Goal: Navigation & Orientation: Find specific page/section

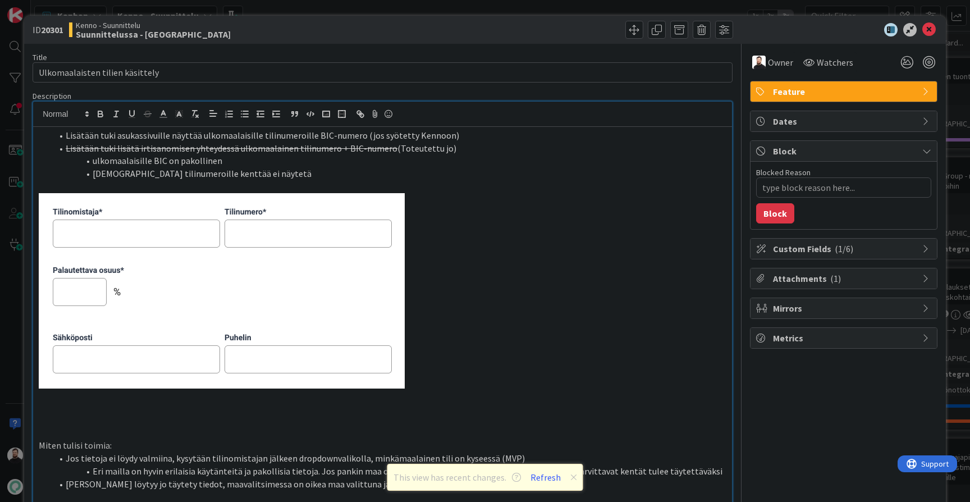
scroll to position [82, 0]
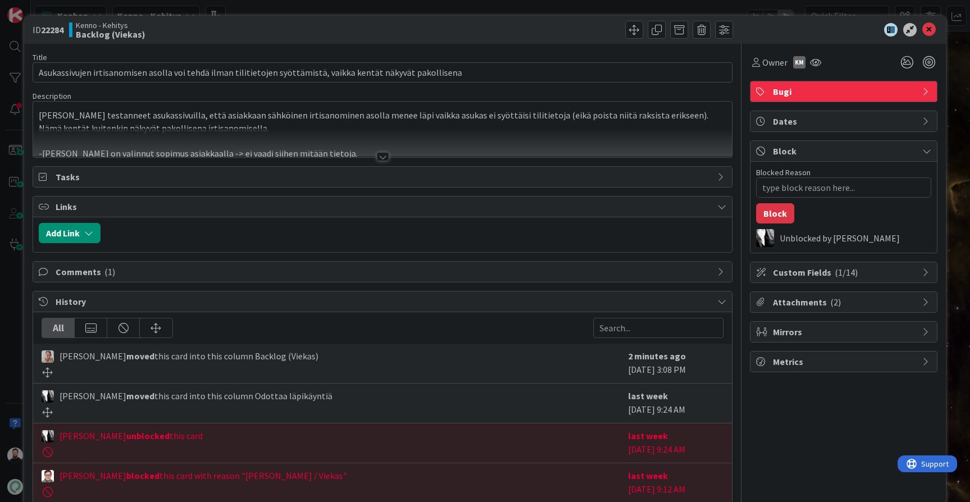
click at [384, 158] on div at bounding box center [383, 156] width 12 height 9
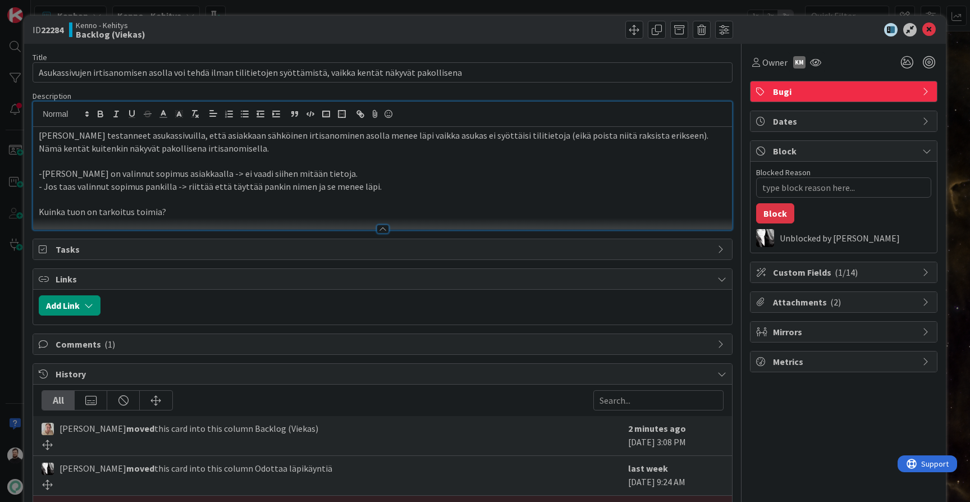
type textarea "x"
click at [14, 387] on div "ID 22284 Kenno - Kehitys Backlog (Viekas) Title 110 / 128 Asukassivujen irtisan…" at bounding box center [485, 251] width 970 height 502
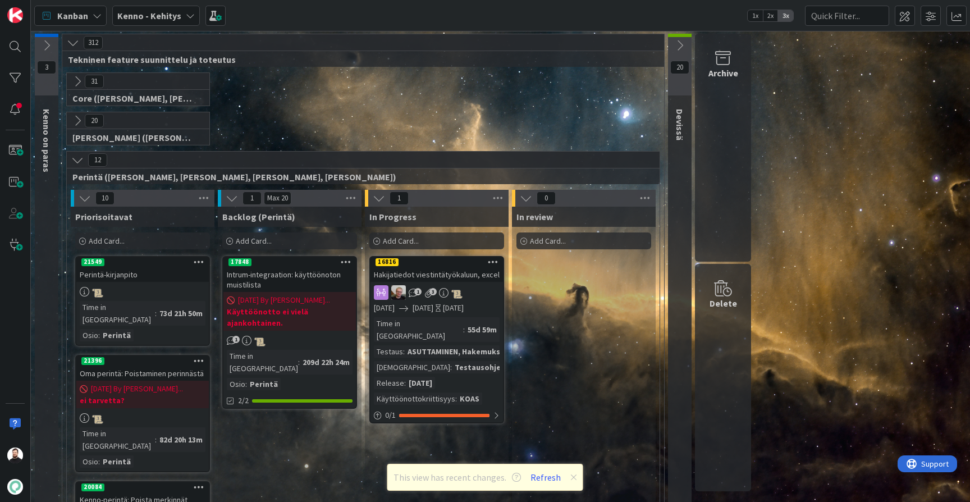
click at [159, 21] on b "Kenno - Kehitys" at bounding box center [149, 15] width 64 height 11
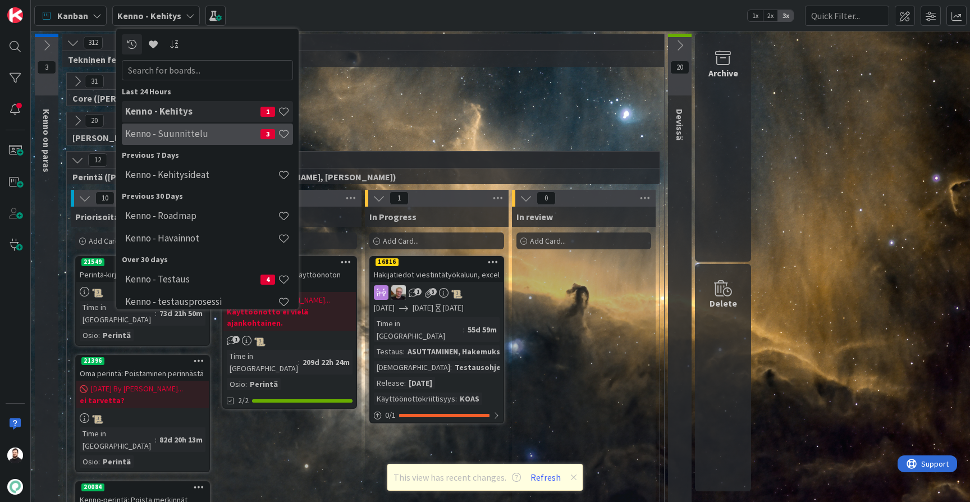
click at [196, 134] on h4 "Kenno - Suunnittelu" at bounding box center [192, 133] width 135 height 11
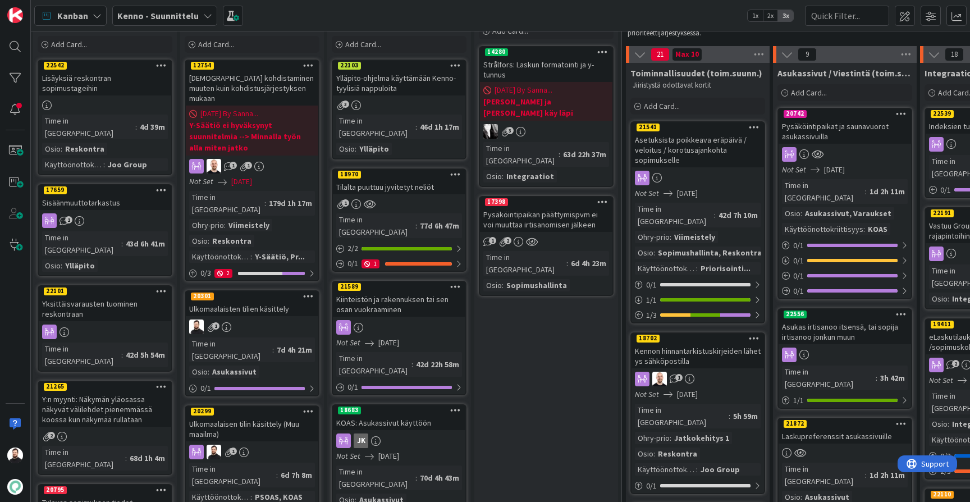
scroll to position [49, 2]
click at [277, 301] on div "Ulkomaalaisten tilien käsittely" at bounding box center [251, 308] width 132 height 15
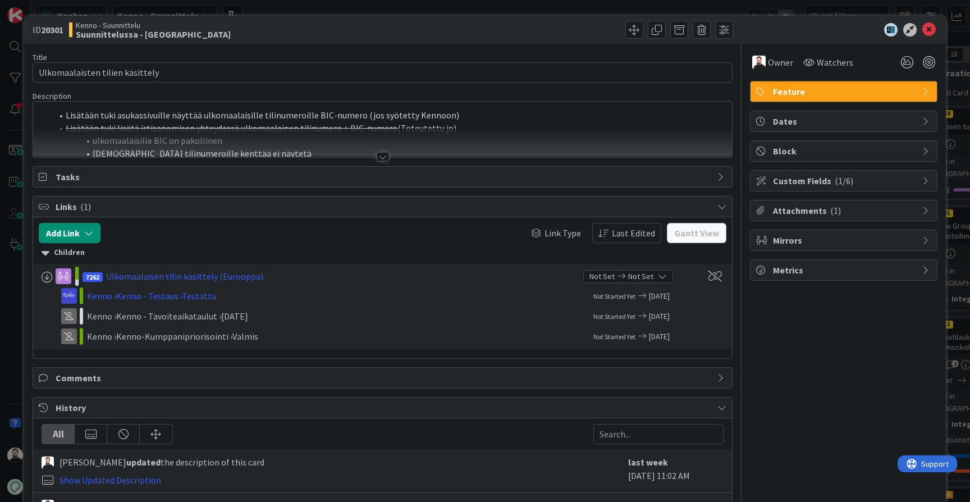
click at [384, 155] on div at bounding box center [383, 156] width 12 height 9
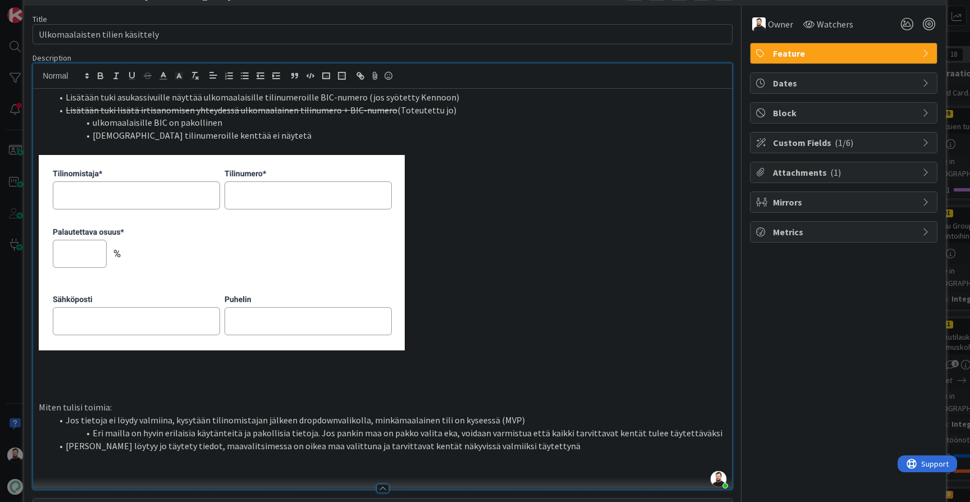
scroll to position [40, 0]
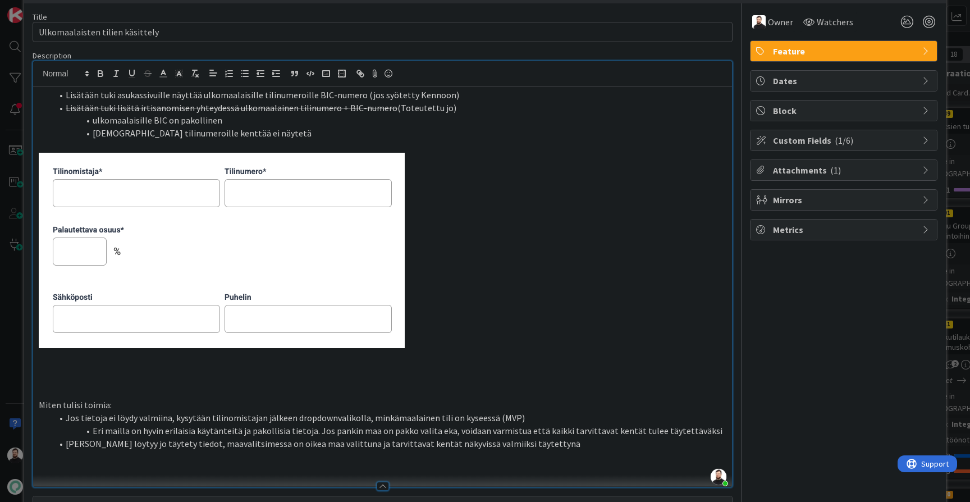
click at [9, 350] on div "ID 20301 Kenno - Suunnittelu Suunnittelussa - Rautalangat Title 31 / 128 Ulkoma…" at bounding box center [485, 251] width 970 height 502
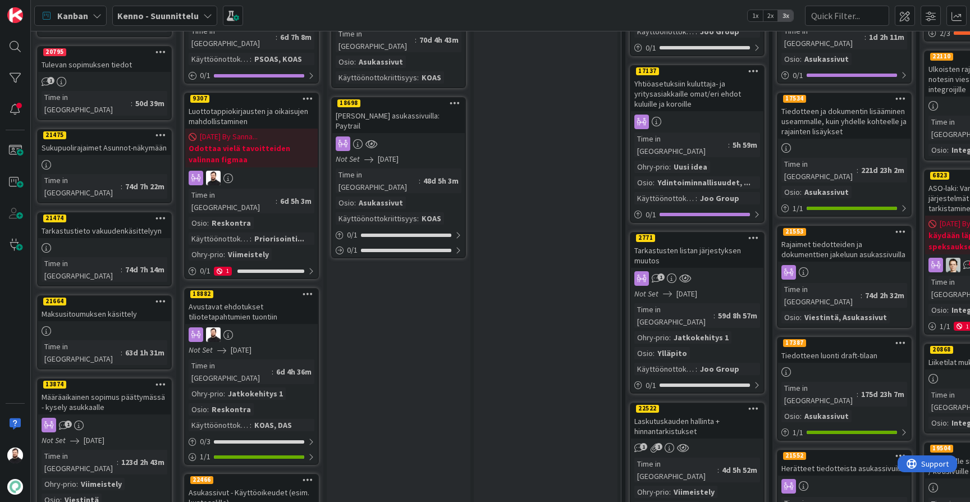
scroll to position [491, 2]
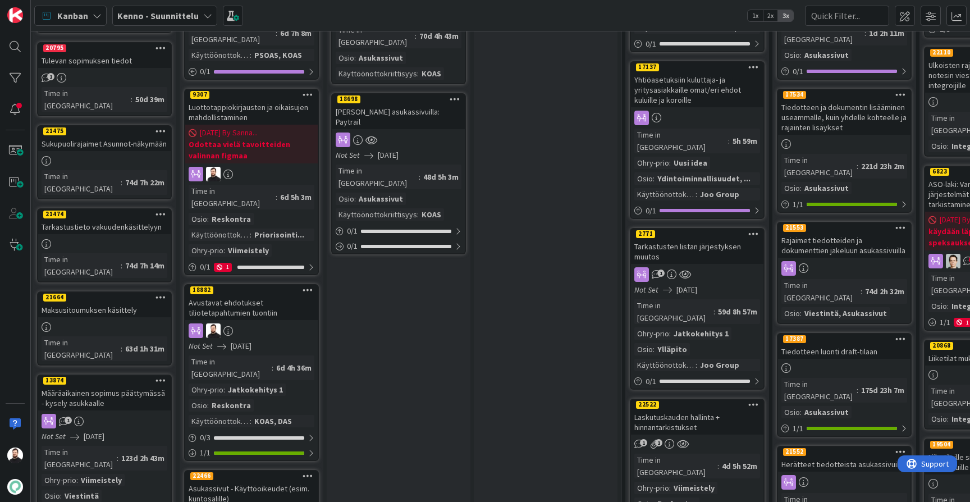
click at [281, 481] on div "Asukassivut - Käyttöoikeudet (esim. kuntosalille)" at bounding box center [251, 493] width 132 height 25
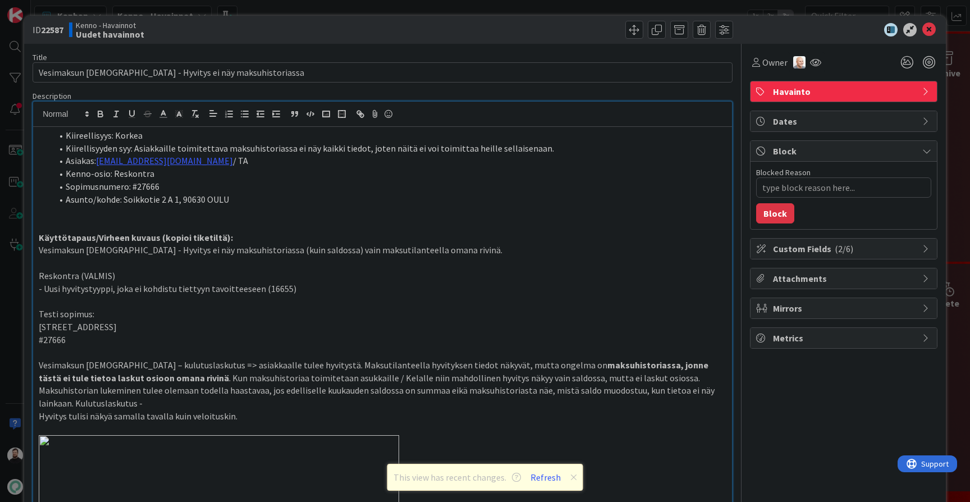
scroll to position [414, 0]
click at [929, 31] on icon at bounding box center [928, 29] width 13 height 13
